Goal: Task Accomplishment & Management: Complete application form

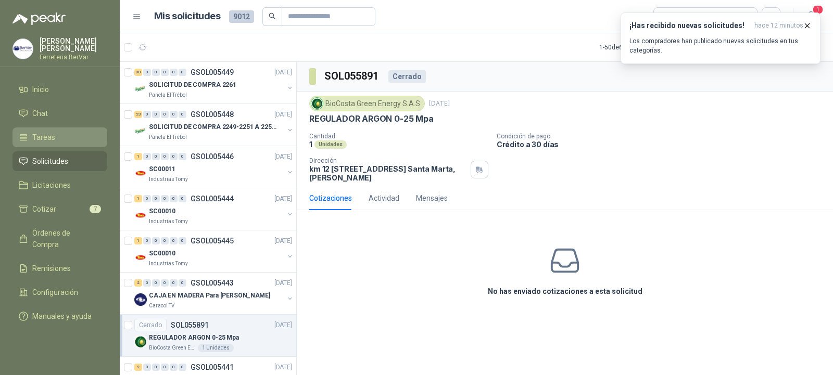
click at [72, 131] on link "Tareas" at bounding box center [59, 138] width 95 height 20
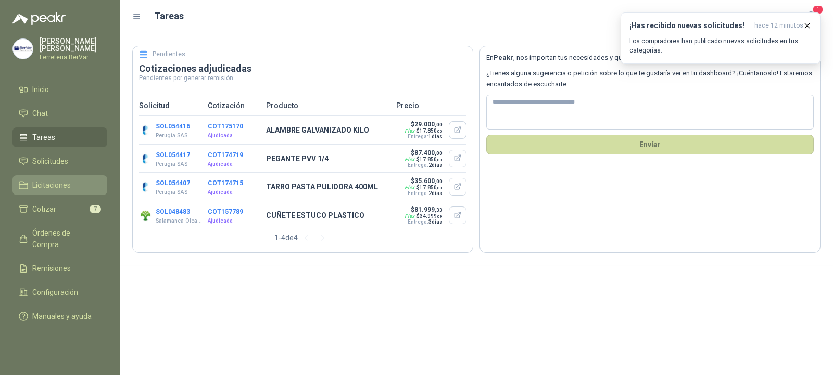
click at [68, 179] on link "Licitaciones" at bounding box center [59, 185] width 95 height 20
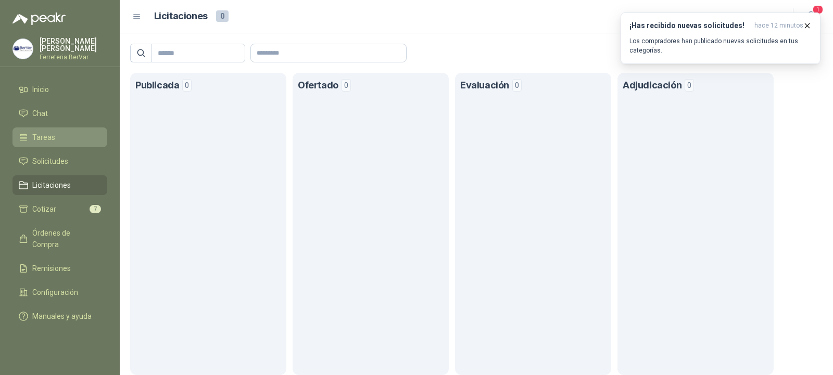
drag, startPoint x: 58, startPoint y: 153, endPoint x: 55, endPoint y: 131, distance: 22.7
click at [58, 154] on link "Solicitudes" at bounding box center [59, 161] width 95 height 20
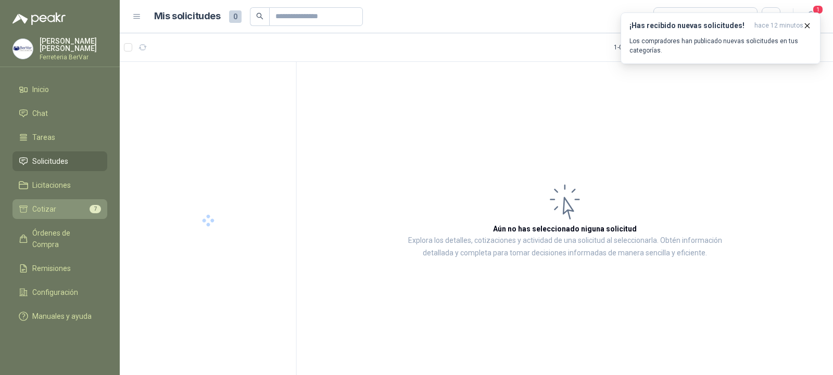
click at [46, 208] on span "Cotizar" at bounding box center [44, 209] width 24 height 11
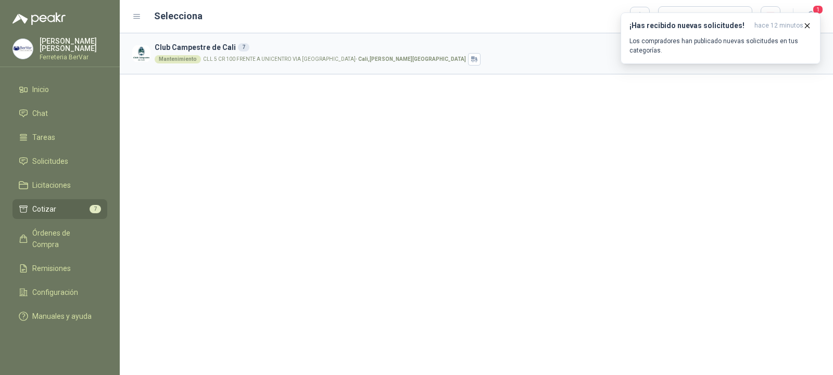
click at [217, 57] on p "CLL 5 CR 100 FRENTE A UNICENTRO VIA [GEOGRAPHIC_DATA] - [GEOGRAPHIC_DATA] , [PE…" at bounding box center [334, 59] width 263 height 5
click at [693, 32] on div "¡Has recibido nuevas solicitudes! hace 12 minutos Los compradores han publicado…" at bounding box center [720, 38] width 182 height 34
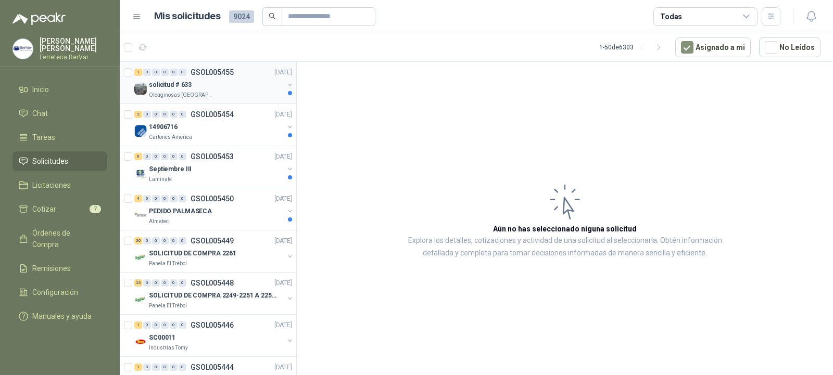
click at [211, 97] on div "Oleaginosas [GEOGRAPHIC_DATA][PERSON_NAME]" at bounding box center [216, 95] width 135 height 8
click at [214, 87] on div "solicitud # 633" at bounding box center [216, 85] width 135 height 12
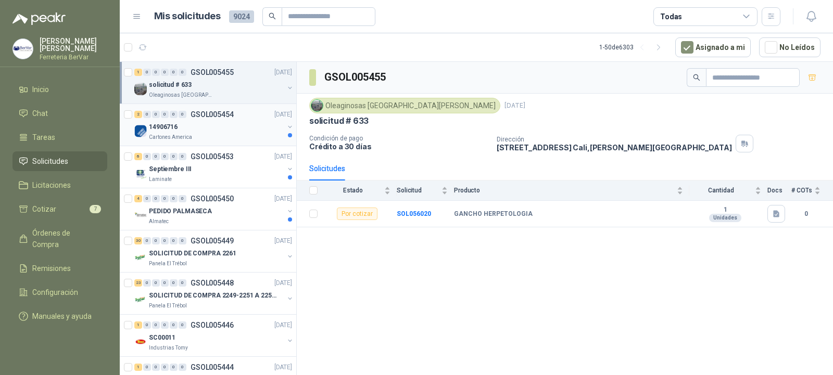
click at [194, 124] on div "14906716" at bounding box center [216, 127] width 135 height 12
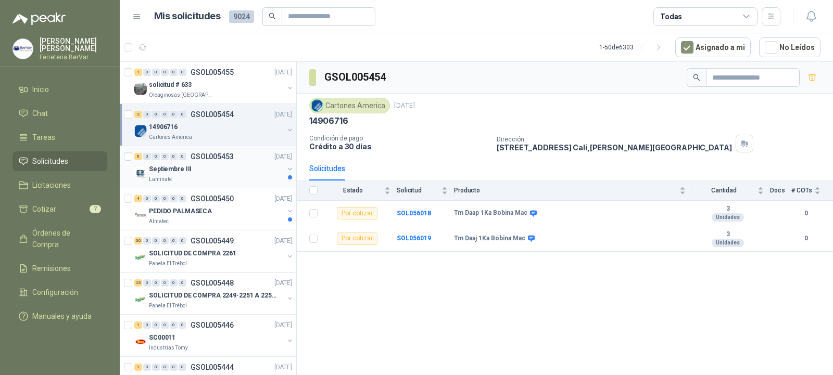
click at [231, 155] on p "GSOL005453" at bounding box center [212, 156] width 43 height 7
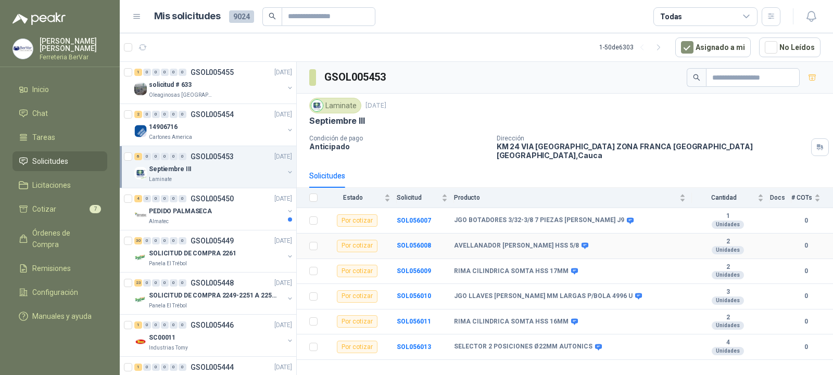
click at [465, 242] on b "AVELLANADOR [PERSON_NAME] HSS 5/8" at bounding box center [516, 246] width 125 height 8
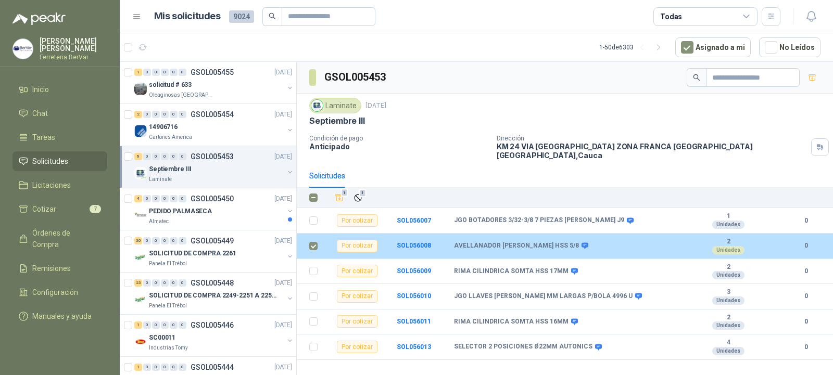
click at [498, 243] on b "AVELLANADOR [PERSON_NAME] HSS 5/8" at bounding box center [516, 246] width 125 height 8
click at [497, 242] on b "AVELLANADOR [PERSON_NAME] HSS 5/8" at bounding box center [516, 246] width 125 height 8
click at [309, 237] on td at bounding box center [310, 247] width 27 height 26
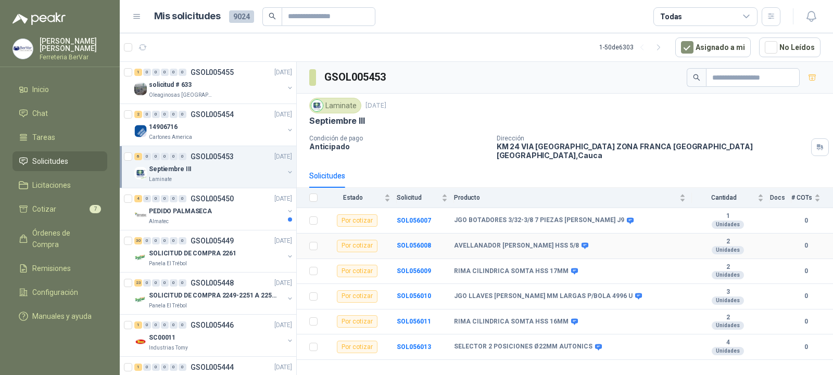
click at [356, 240] on div "Por cotizar" at bounding box center [357, 246] width 41 height 12
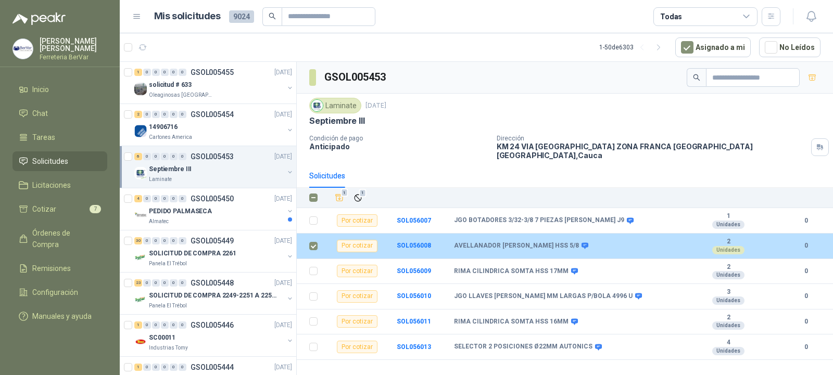
click at [346, 240] on div "Por cotizar" at bounding box center [357, 246] width 41 height 12
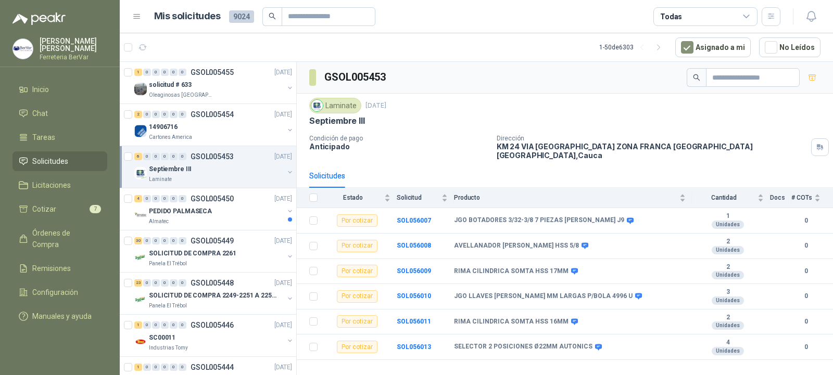
click at [200, 167] on div "Septiembre III" at bounding box center [216, 169] width 135 height 12
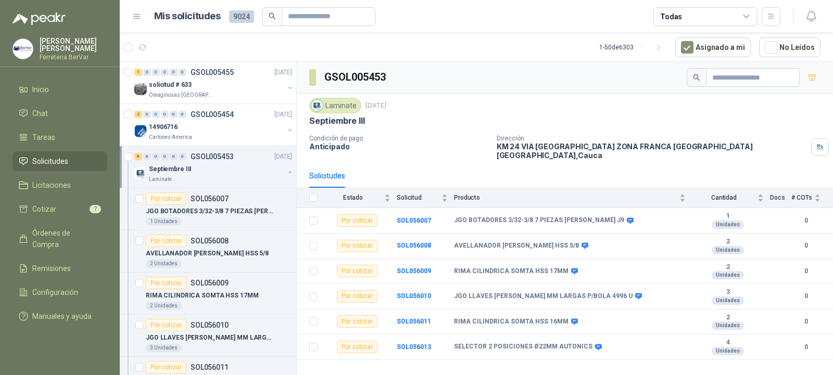
click at [200, 167] on div "Septiembre III" at bounding box center [216, 169] width 135 height 12
click at [161, 249] on p "AVELLANADOR [PERSON_NAME] HSS 5/8" at bounding box center [207, 254] width 123 height 10
click at [162, 239] on div "Por cotizar" at bounding box center [166, 241] width 41 height 12
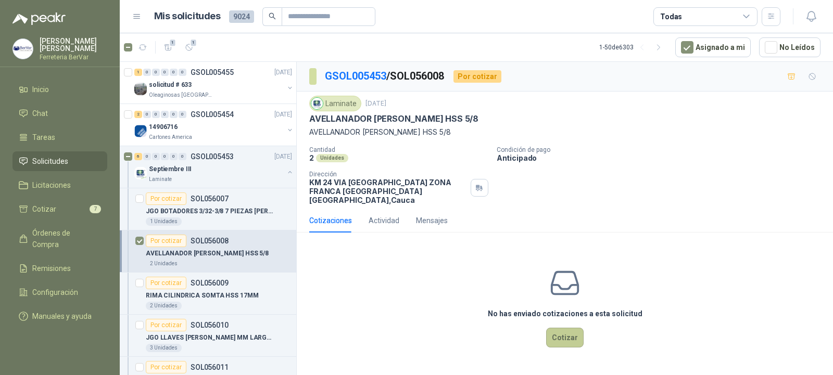
click at [563, 333] on button "Cotizar" at bounding box center [564, 338] width 37 height 20
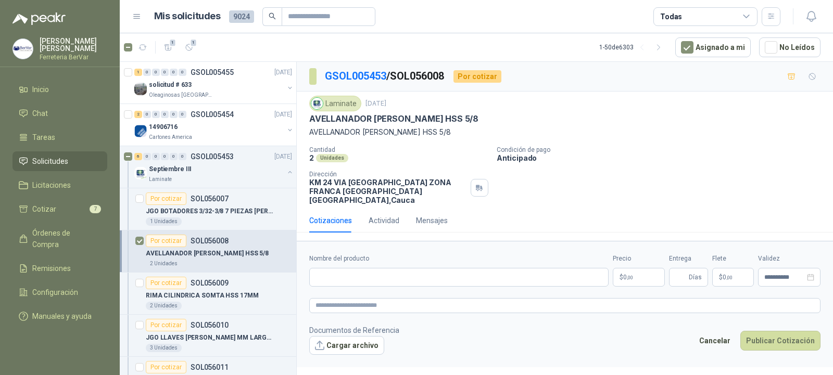
click at [409, 258] on div "Nombre del producto" at bounding box center [458, 270] width 299 height 33
click at [409, 268] on input "Nombre del producto" at bounding box center [458, 277] width 299 height 19
click at [432, 271] on input "Nombre del producto" at bounding box center [458, 277] width 299 height 19
click at [71, 199] on link "Cotizar 7" at bounding box center [59, 209] width 95 height 20
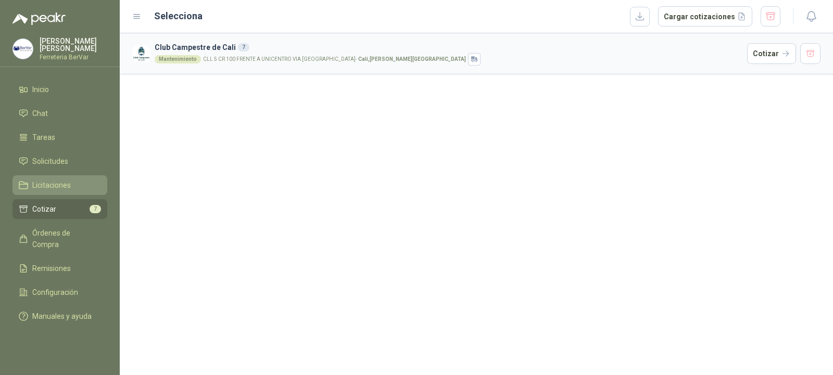
click at [64, 182] on span "Licitaciones" at bounding box center [51, 185] width 39 height 11
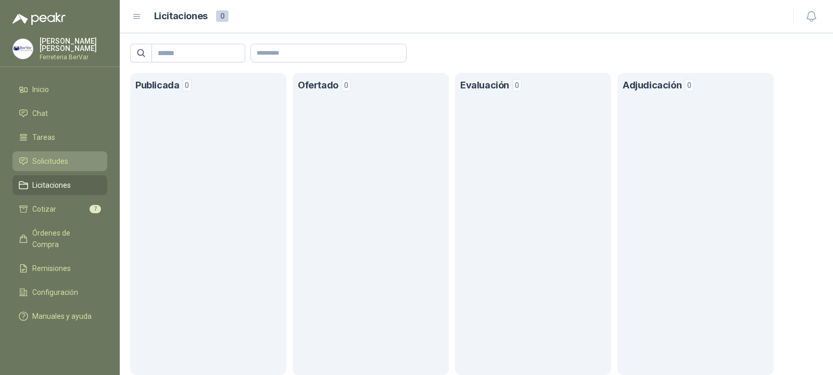
click at [62, 160] on span "Solicitudes" at bounding box center [50, 161] width 36 height 11
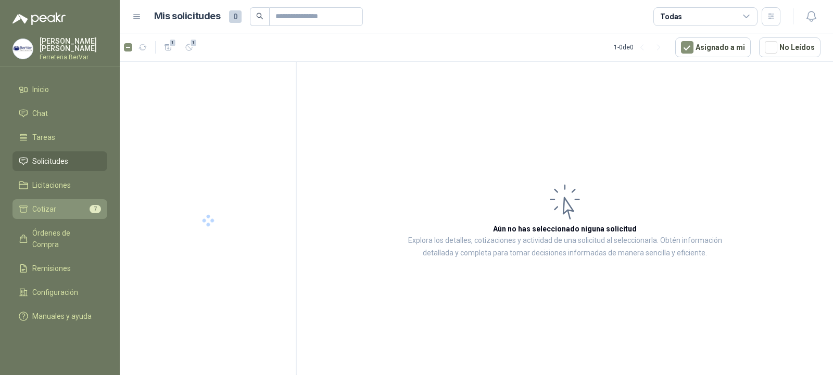
click at [57, 206] on li "Cotizar 7" at bounding box center [60, 209] width 82 height 11
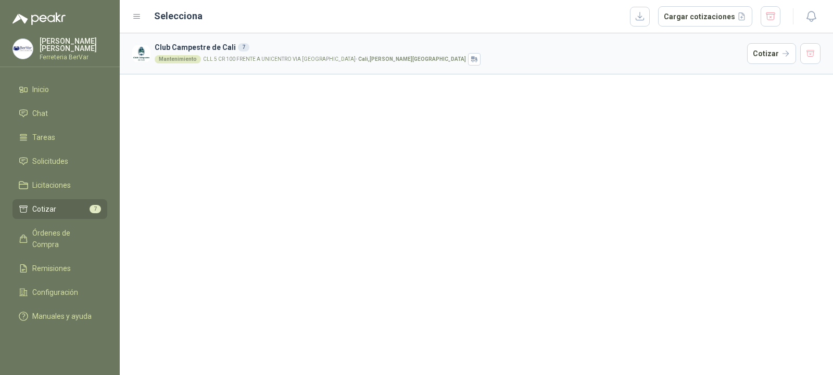
click at [57, 206] on li "Cotizar 7" at bounding box center [60, 209] width 82 height 11
click at [770, 50] on button "Cotizar" at bounding box center [771, 53] width 49 height 21
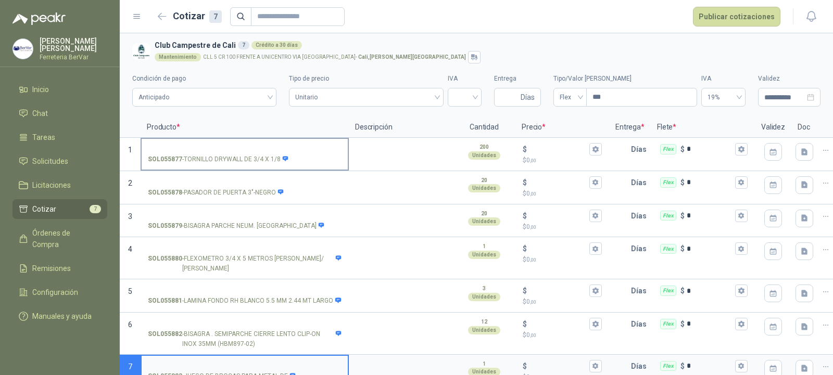
click at [331, 159] on div "SOL055877 - TORNILLO DRYWALL DE 3/4 X 1/8" at bounding box center [245, 160] width 194 height 10
click at [331, 154] on input "SOL055877 - TORNILLO DRYWALL DE 3/4 X 1/8" at bounding box center [245, 150] width 194 height 8
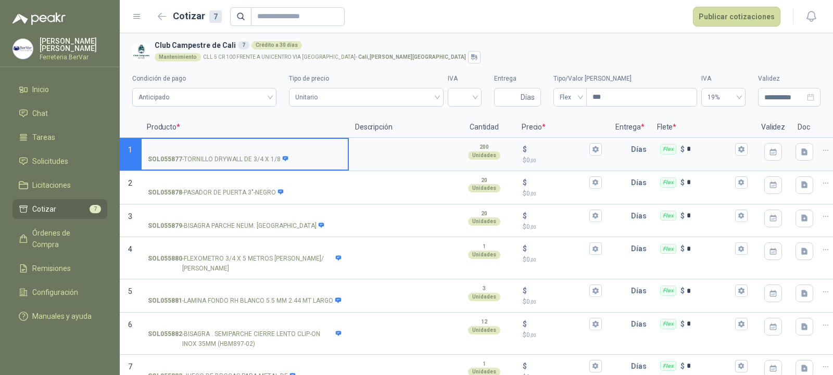
click at [259, 148] on input "SOL055877 - TORNILLO DRYWALL DE 3/4 X 1/8" at bounding box center [245, 150] width 194 height 8
click at [211, 143] on label "SOL055877 - TORNILLO DRYWALL DE 3/4 X 1/8" at bounding box center [245, 154] width 206 height 30
click at [211, 146] on input "SOL055877 - TORNILLO DRYWALL DE 3/4 X 1/8" at bounding box center [245, 150] width 194 height 8
click at [209, 146] on input "SOL055877 - TORNILLO DRYWALL DE 3/4 X 1/8" at bounding box center [245, 150] width 194 height 8
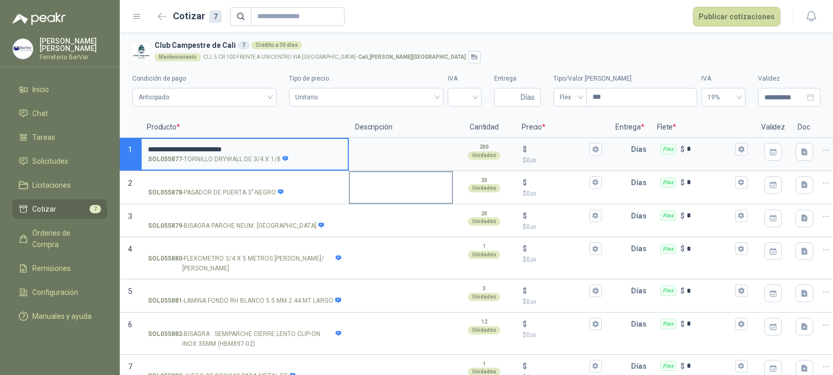
click at [432, 189] on textarea at bounding box center [401, 184] width 102 height 24
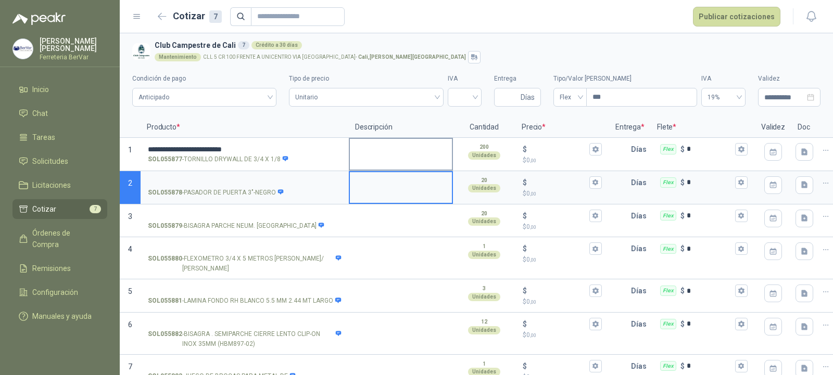
click at [429, 160] on textarea at bounding box center [401, 151] width 102 height 24
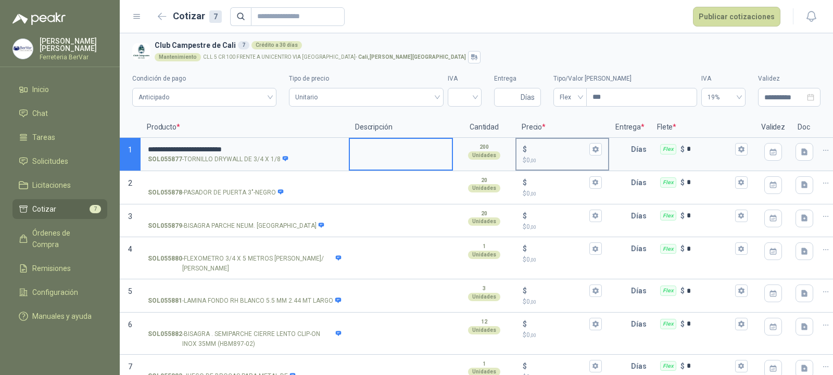
click at [547, 156] on p "$ 0 ,00" at bounding box center [562, 161] width 79 height 10
click at [547, 153] on input "$ $ 0 ,00" at bounding box center [558, 149] width 58 height 8
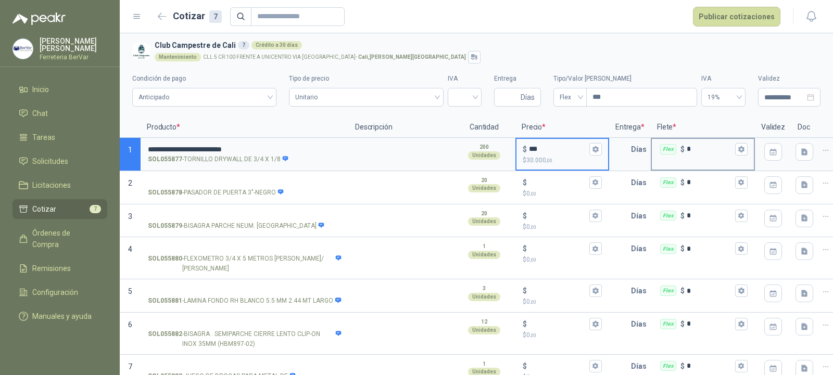
type input "***"
click at [700, 162] on div "Flex $ *" at bounding box center [703, 154] width 104 height 33
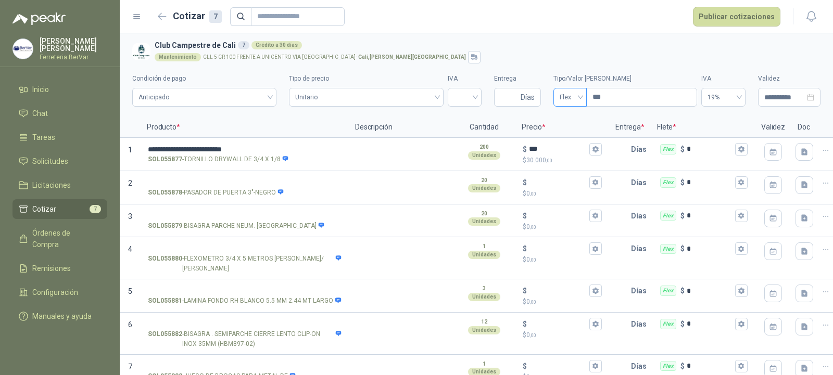
click at [571, 99] on span "Flex" at bounding box center [570, 98] width 21 height 16
click at [604, 99] on input "***" at bounding box center [642, 97] width 110 height 18
type input "****"
type input "*******"
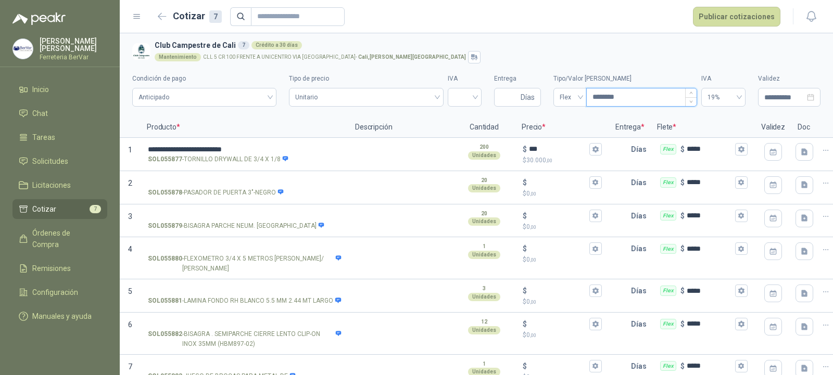
type input "*********"
type input "********"
type input "*****"
type input "****"
type input "*******"
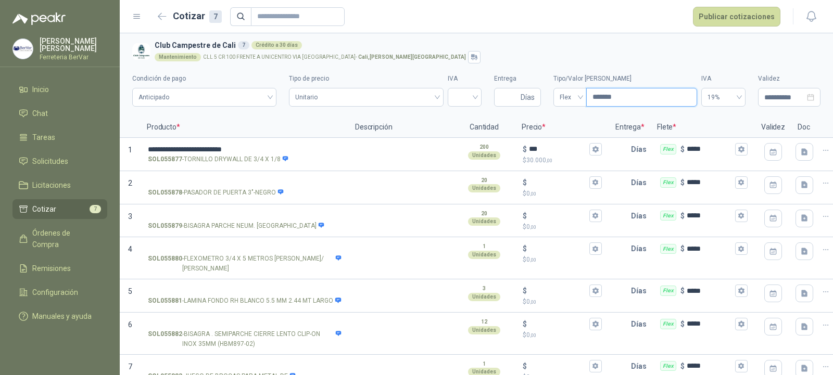
type input "********"
click at [186, 182] on input "SOL055878 - PASADOR DE PUERTA 3"-NEGRO" at bounding box center [245, 183] width 194 height 8
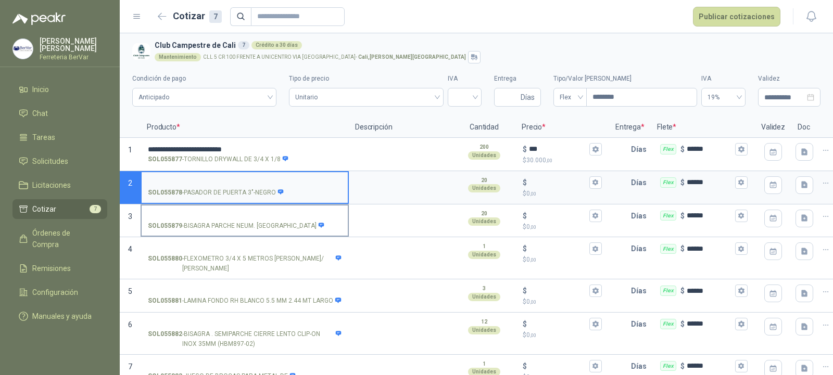
click at [208, 214] on input "SOL055879 - BISAGRA PARCHE NEUM. [GEOGRAPHIC_DATA]" at bounding box center [245, 216] width 194 height 8
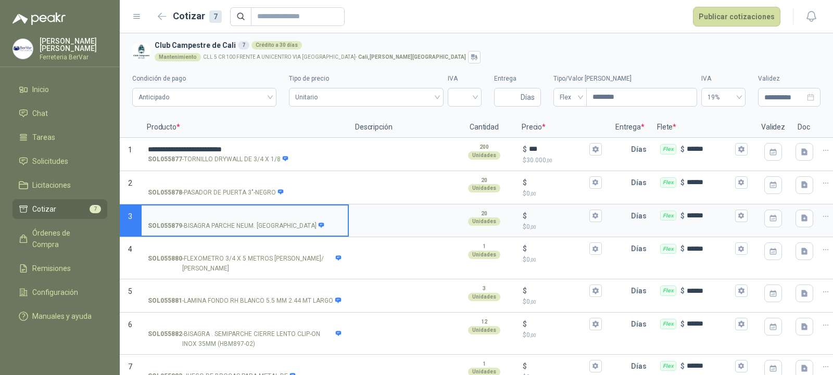
click at [257, 221] on p "SOL055879 - BISAGRA PARCHE NEUM. [GEOGRAPHIC_DATA]" at bounding box center [236, 226] width 177 height 10
click at [257, 220] on input "SOL055879 - BISAGRA PARCHE NEUM. [GEOGRAPHIC_DATA]" at bounding box center [245, 216] width 194 height 8
click at [520, 223] on div "$ $ 0 ,00" at bounding box center [562, 221] width 92 height 31
click at [529, 220] on input "$ $ 0 ,00" at bounding box center [558, 216] width 58 height 8
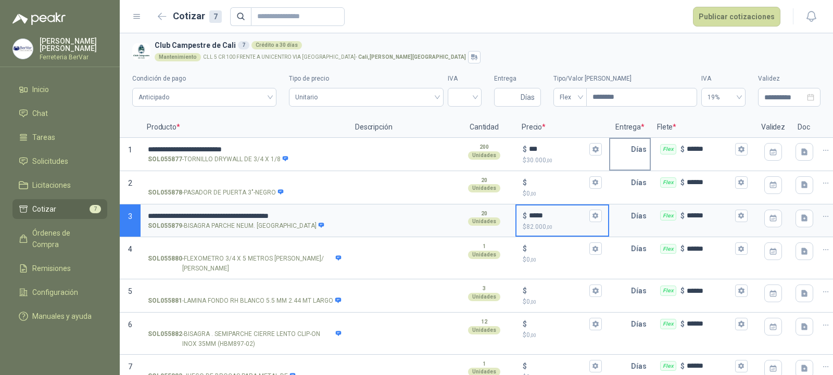
type input "*****"
click at [627, 157] on input "text" at bounding box center [620, 149] width 21 height 21
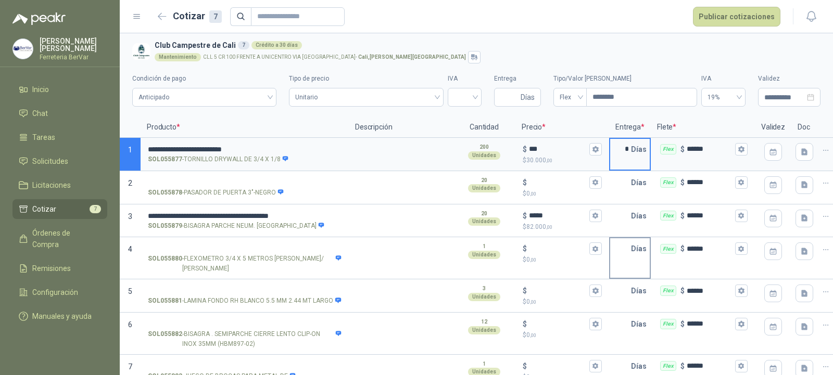
type input "*"
click at [632, 251] on p "Días" at bounding box center [641, 248] width 20 height 21
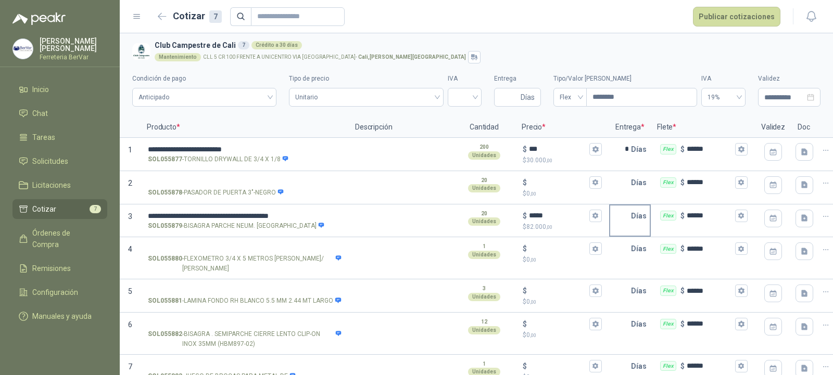
click at [616, 223] on input "text" at bounding box center [620, 216] width 21 height 21
type input "*"
click at [640, 305] on div "Días" at bounding box center [630, 296] width 42 height 33
click at [216, 248] on input "SOL055880 - FLEXOMETRO 3/4 X 5 METROS [PERSON_NAME]/ [PERSON_NAME]" at bounding box center [245, 249] width 194 height 8
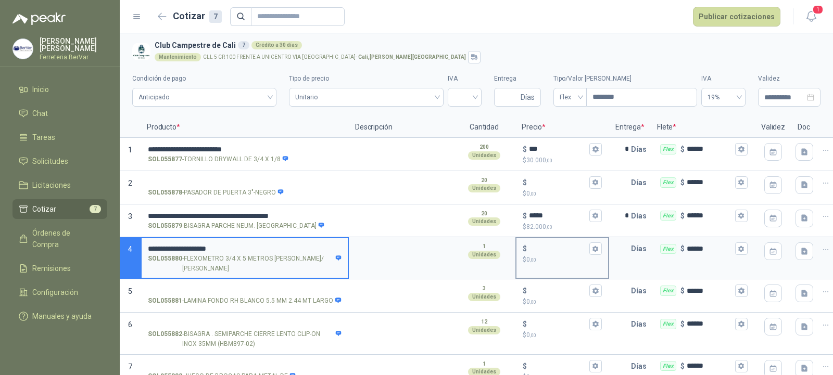
click at [557, 252] on input "$ $ 0 ,00" at bounding box center [558, 249] width 58 height 8
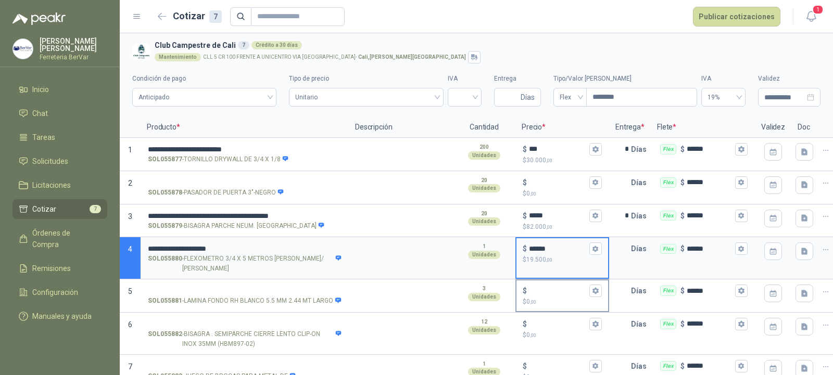
type input "******"
click at [561, 337] on p "$ 0 ,00" at bounding box center [562, 336] width 79 height 10
click at [561, 328] on input "$ $ 0 ,00" at bounding box center [558, 324] width 58 height 8
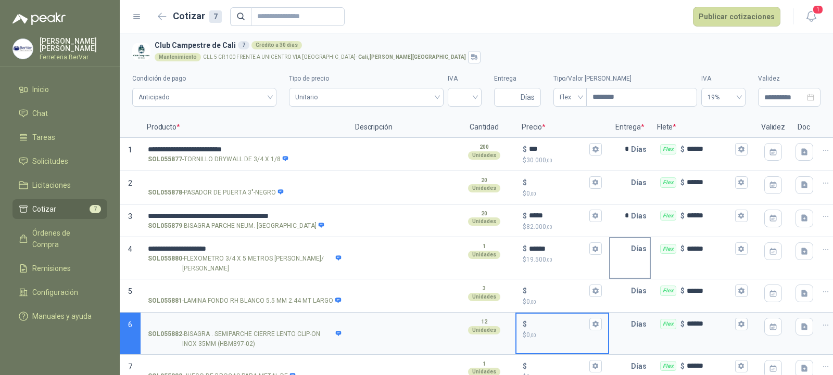
click at [617, 257] on input "text" at bounding box center [620, 248] width 21 height 21
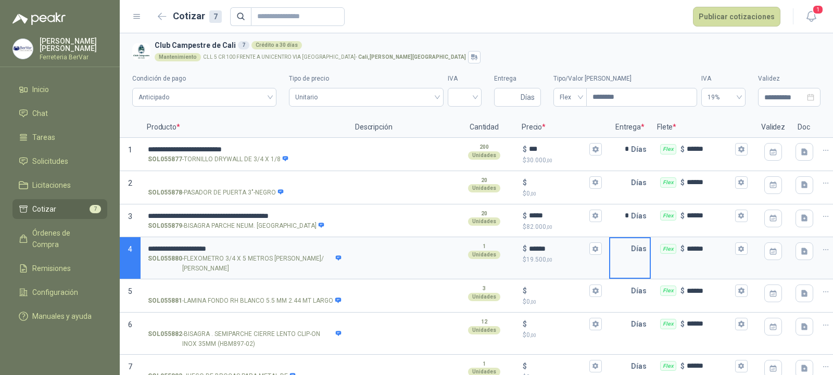
type input "*"
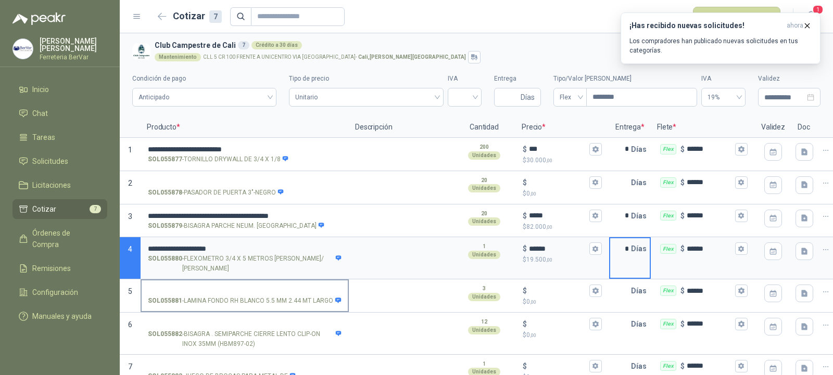
scroll to position [21, 0]
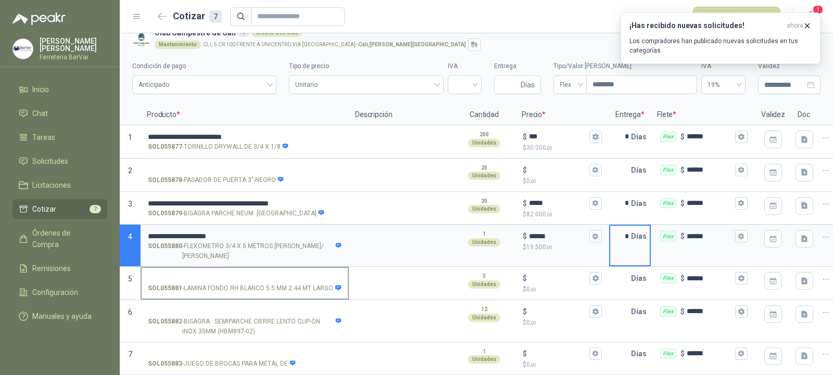
click at [265, 275] on input "SOL055881 - LAMINA FONDO RH BLANCO 5.5 MM 2.44 MT LARGO" at bounding box center [245, 279] width 194 height 8
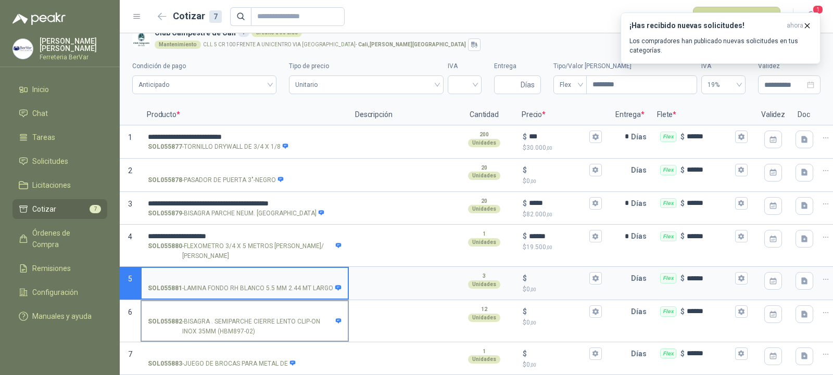
click at [251, 301] on label "SOL055882 - BISAGRA . SEMIPARCHE CIERRE LENTO CLIP-ON INOX 35MM (HBM897-02)" at bounding box center [245, 321] width 206 height 40
click at [251, 308] on input "SOL055882 - BISAGRA . SEMIPARCHE CIERRE LENTO CLIP-ON INOX 35MM (HBM897-02)" at bounding box center [245, 312] width 194 height 8
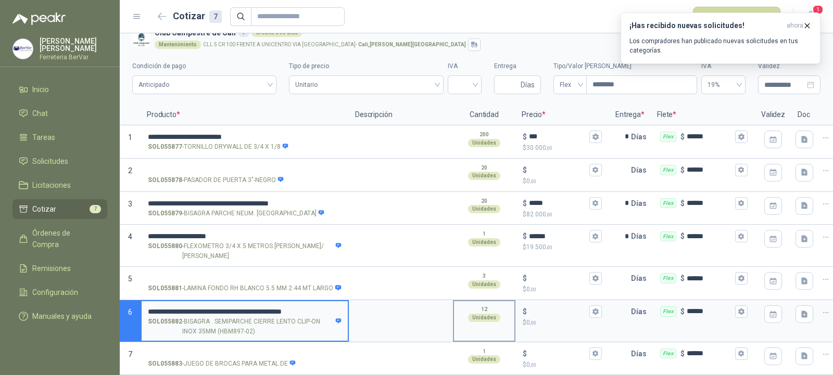
click at [480, 329] on div "12 Unidades" at bounding box center [484, 321] width 62 height 42
click at [546, 321] on div "$ $ 0 ,00" at bounding box center [562, 316] width 92 height 31
click at [546, 315] on input "$ $ 0 ,00" at bounding box center [558, 312] width 58 height 8
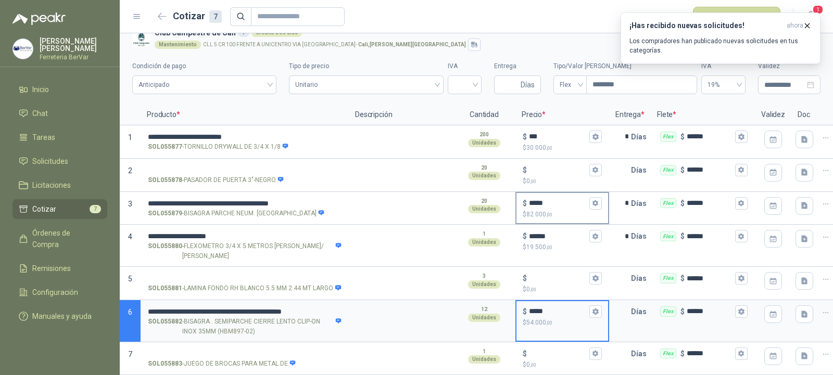
type input "*****"
click at [591, 210] on p "$ 82.000 ,00" at bounding box center [562, 215] width 79 height 10
click at [587, 204] on input "*****" at bounding box center [558, 203] width 58 height 8
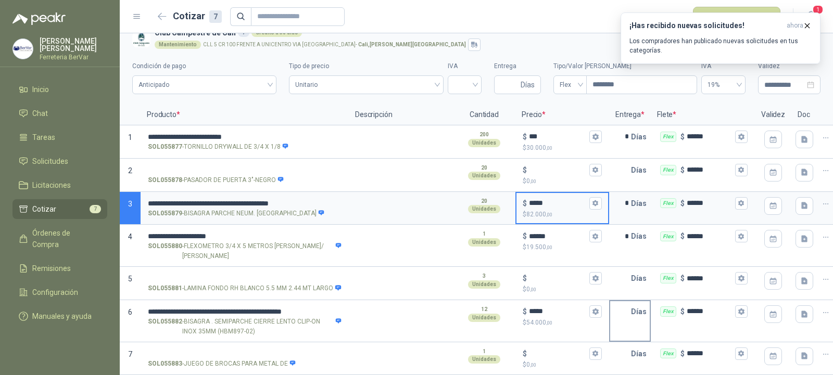
click at [628, 307] on input "text" at bounding box center [620, 311] width 21 height 21
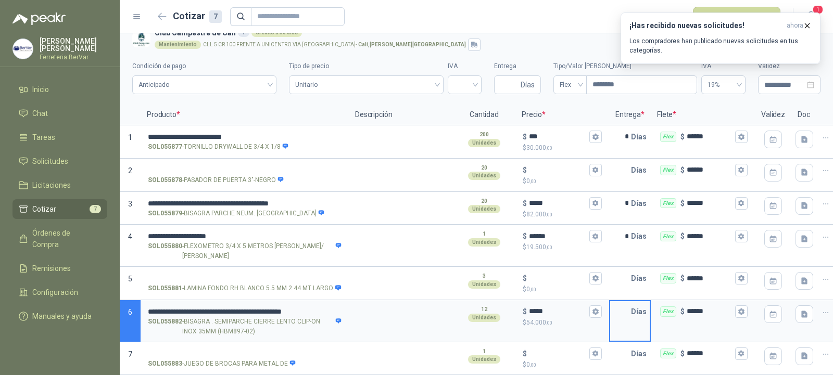
type input "*"
click at [243, 350] on input "SOL055883 - JUEGO DE BROCAS PARA METAL DE" at bounding box center [245, 354] width 194 height 8
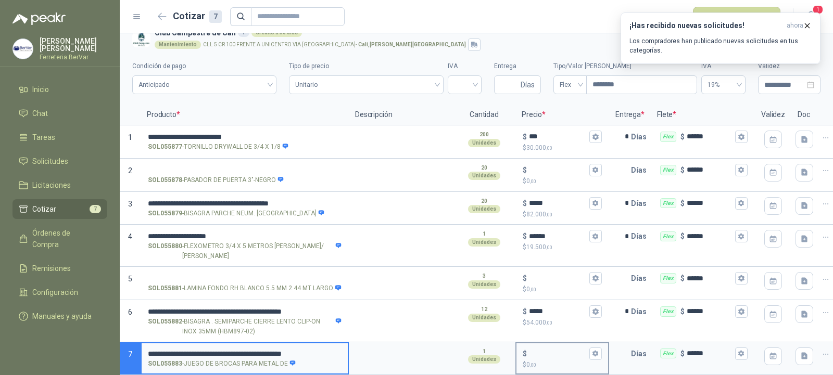
click at [543, 348] on div "$" at bounding box center [562, 354] width 79 height 12
click at [543, 350] on input "$ $ 0 ,00" at bounding box center [558, 354] width 58 height 8
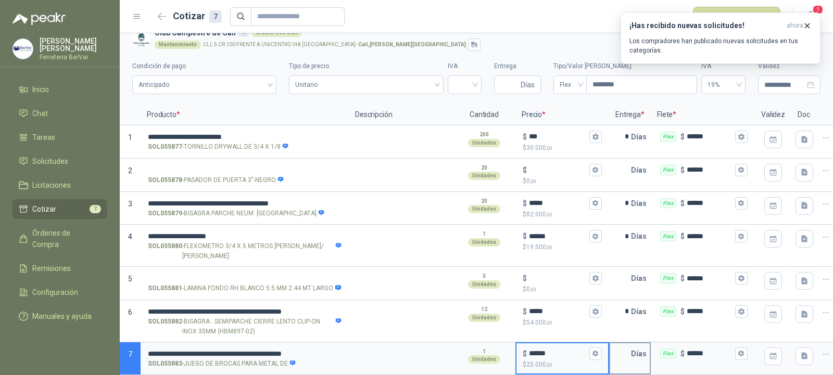
type input "******"
click at [624, 344] on input "text" at bounding box center [620, 354] width 21 height 21
type input "*"
click at [490, 301] on div "12 Unidades" at bounding box center [484, 313] width 60 height 25
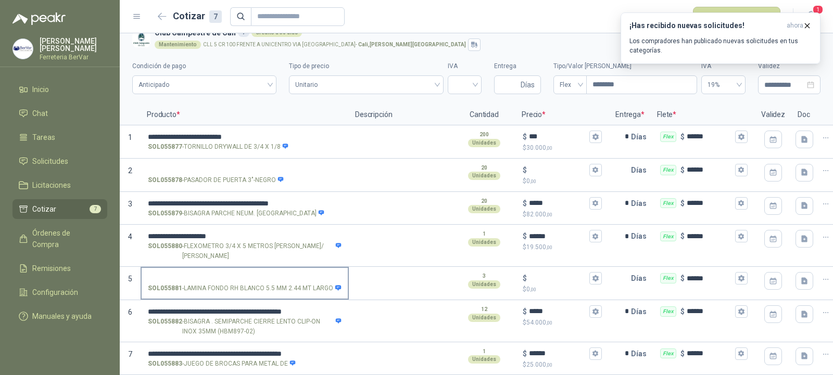
scroll to position [0, 0]
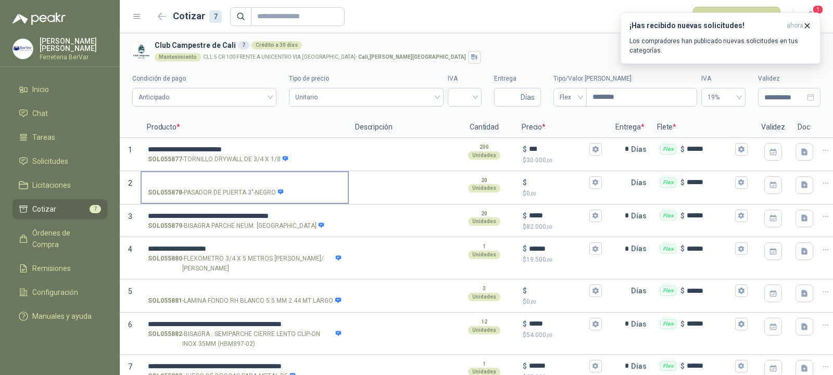
click at [217, 179] on input "SOL055878 - PASADOR DE PUERTA 3"-NEGRO" at bounding box center [245, 183] width 194 height 8
